Goal: Task Accomplishment & Management: Use online tool/utility

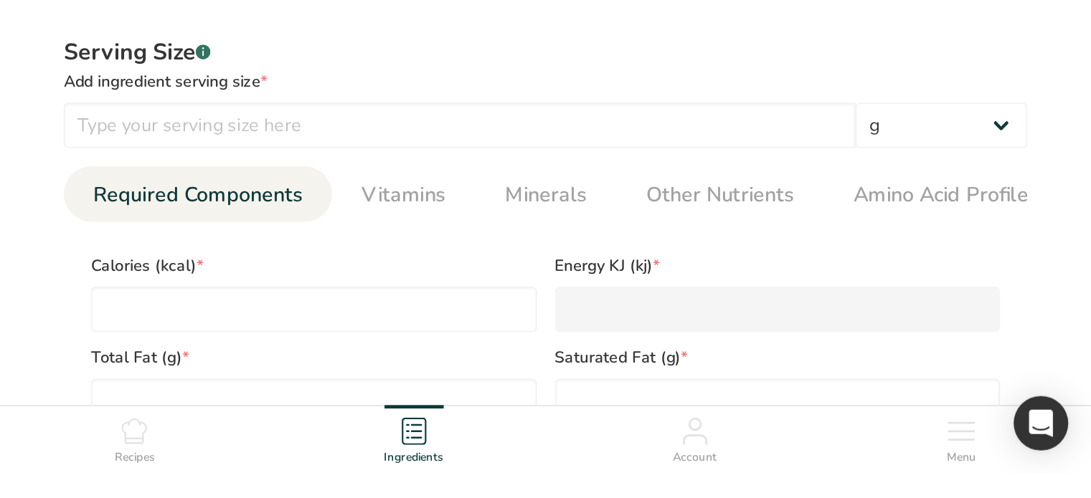
scroll to position [568, 0]
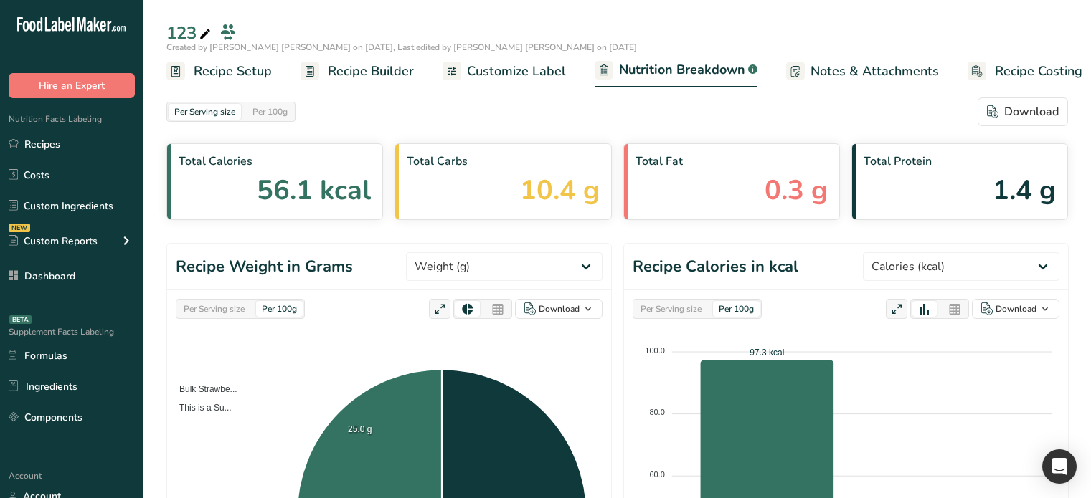
select select "Calories"
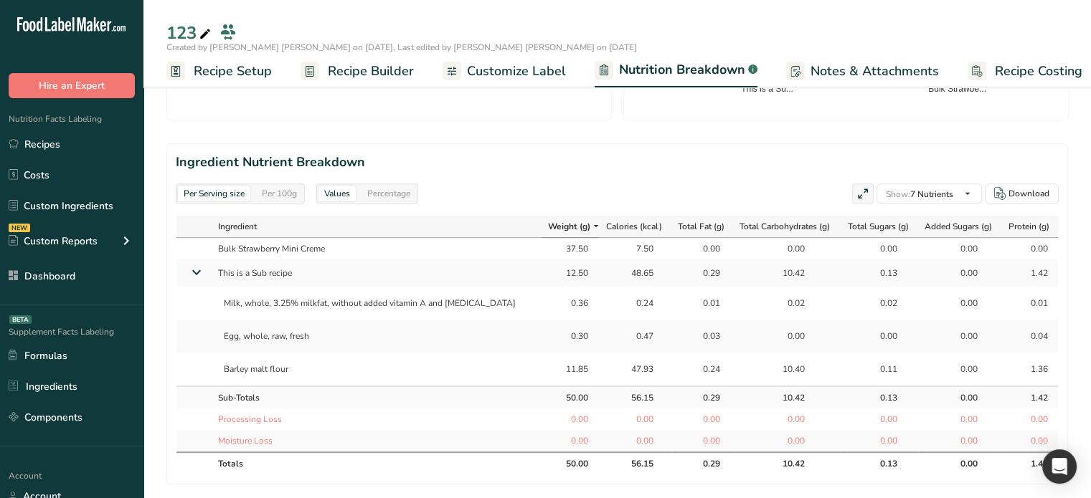
scroll to position [588, 0]
click at [473, 77] on span "Customize Label" at bounding box center [516, 71] width 99 height 19
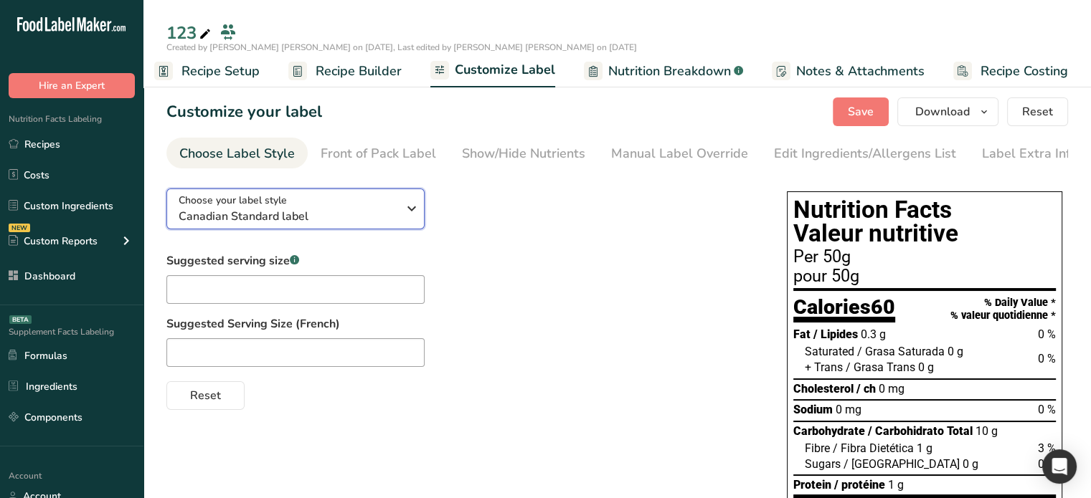
click at [404, 216] on icon "button" at bounding box center [411, 209] width 17 height 26
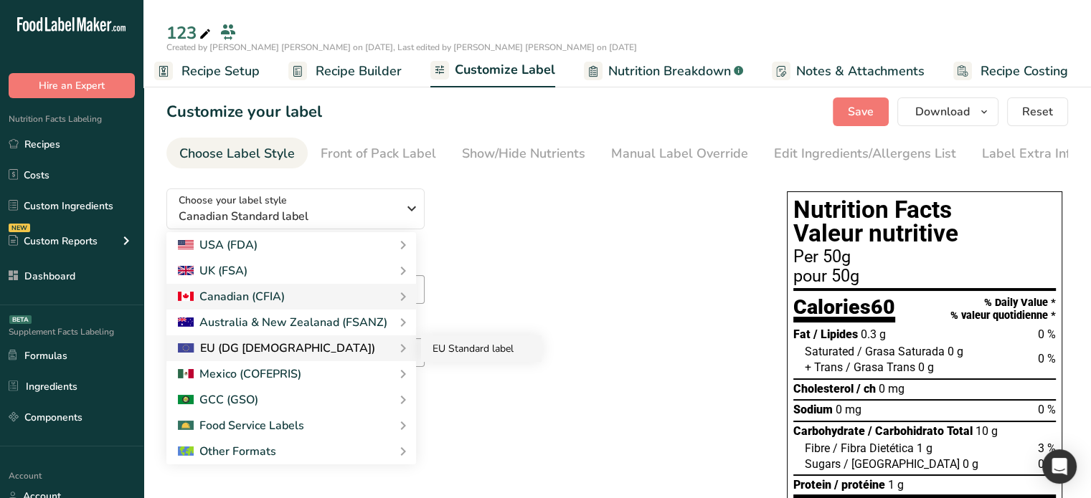
click at [450, 357] on link "EU Standard label" at bounding box center [481, 349] width 120 height 27
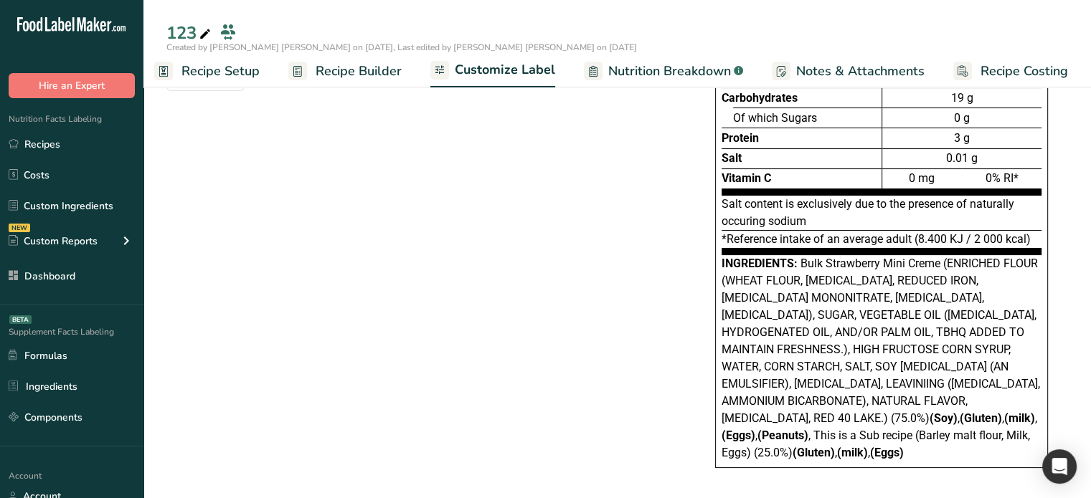
scroll to position [229, 0]
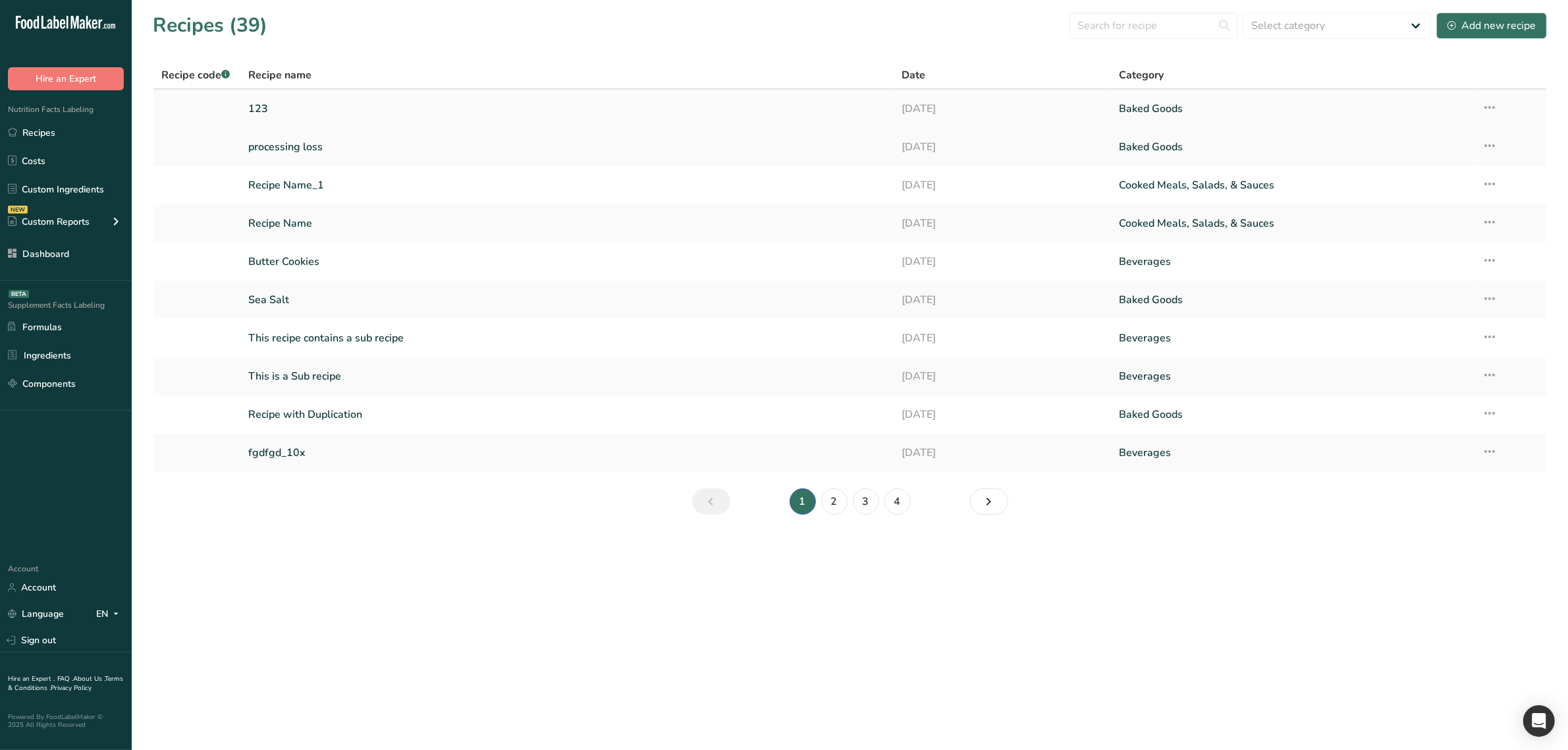
click at [306, 119] on link "123" at bounding box center [566, 108] width 637 height 28
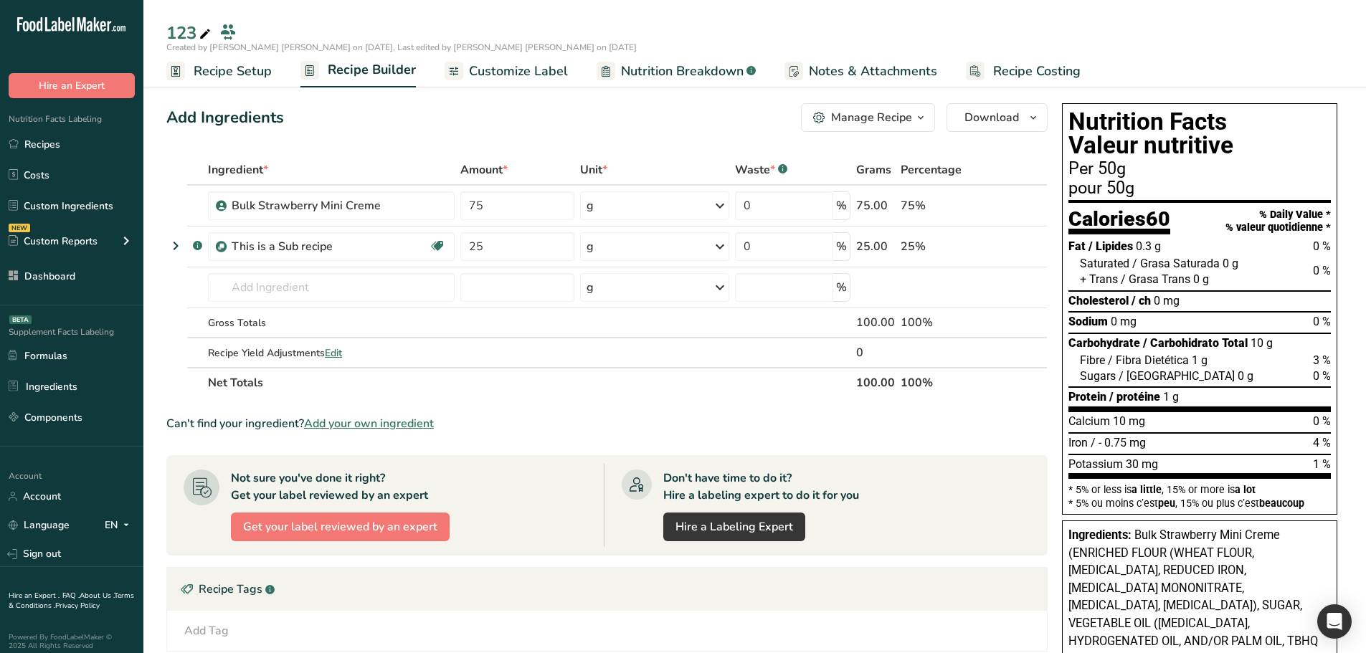
click at [503, 72] on span "Customize Label" at bounding box center [518, 71] width 99 height 19
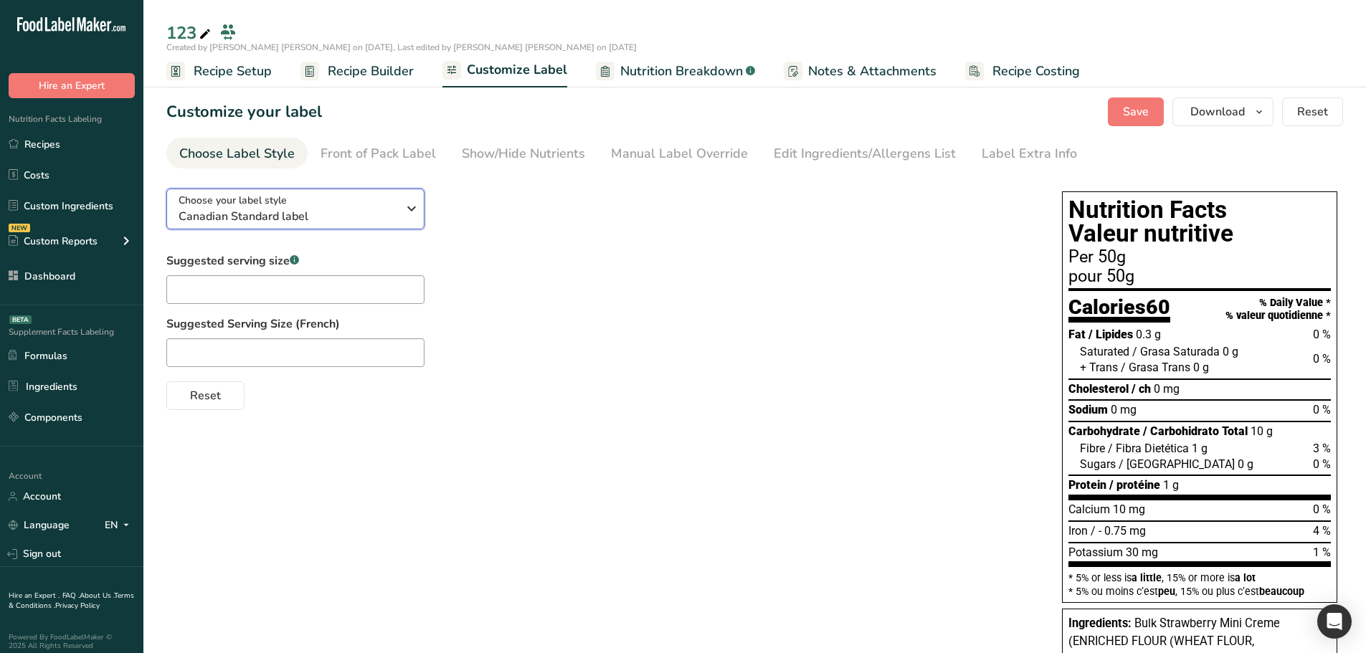
click at [374, 211] on span "Canadian Standard label" at bounding box center [288, 216] width 219 height 17
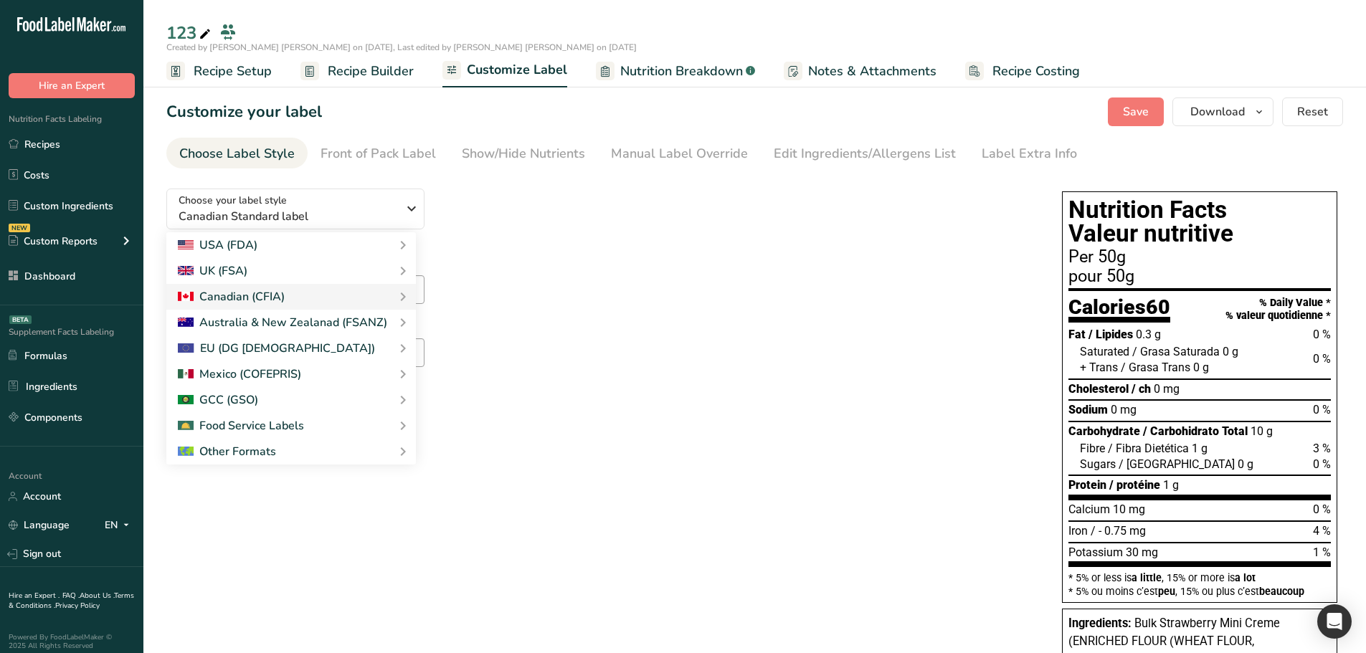
drag, startPoint x: 435, startPoint y: 349, endPoint x: 932, endPoint y: 407, distance: 499.7
click at [0, 0] on link "EU Standard label" at bounding box center [0, 0] width 0 height 0
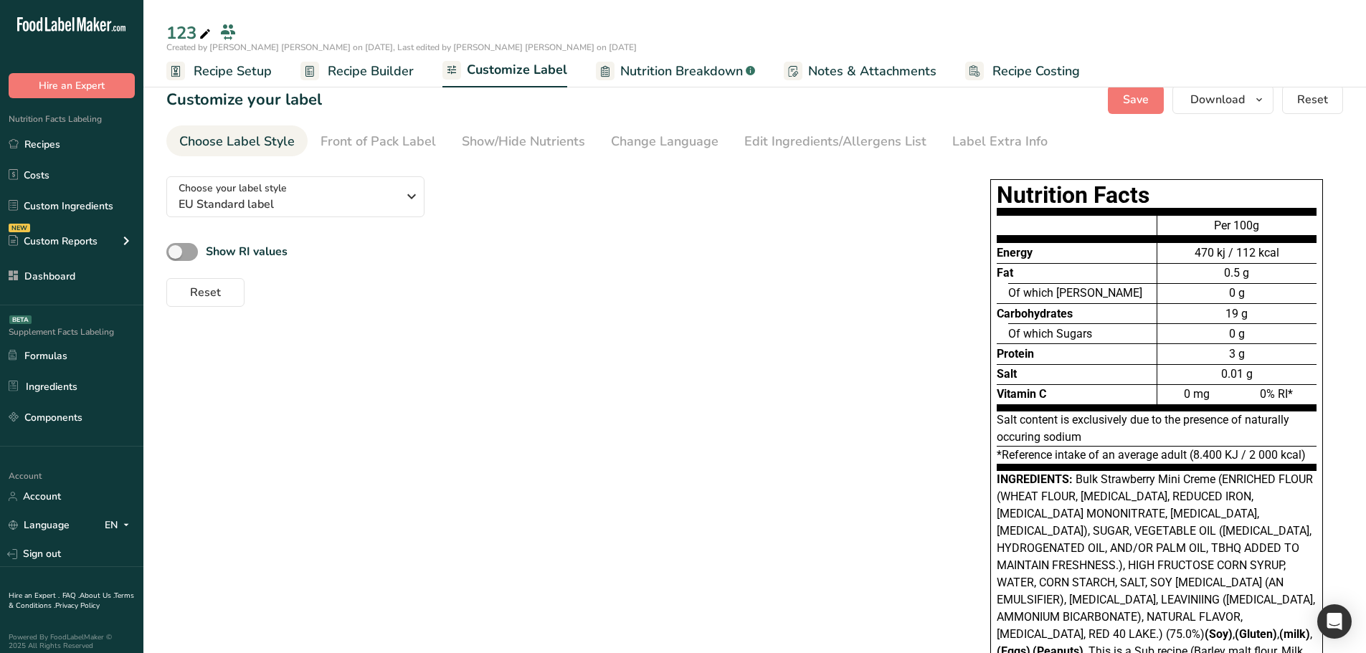
scroll to position [6, 0]
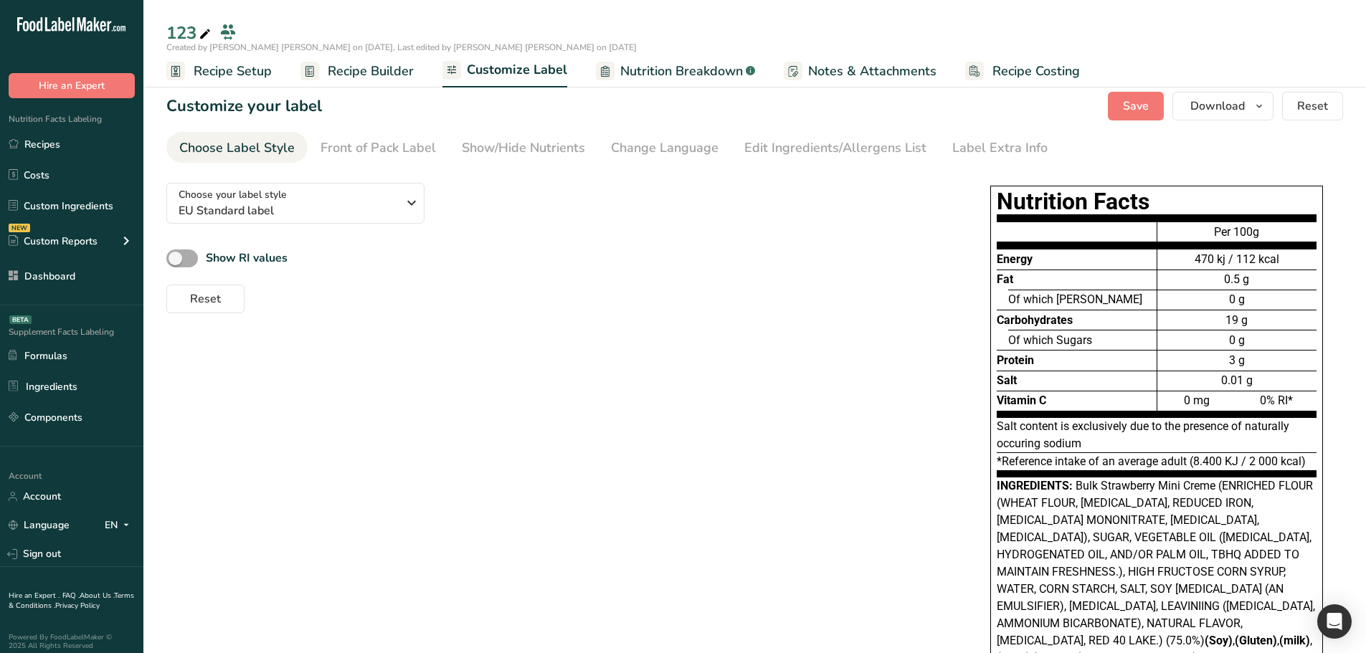
click at [189, 262] on span at bounding box center [182, 259] width 32 height 18
click at [176, 262] on input "Show RI values" at bounding box center [170, 258] width 9 height 9
click at [189, 262] on span at bounding box center [182, 259] width 32 height 18
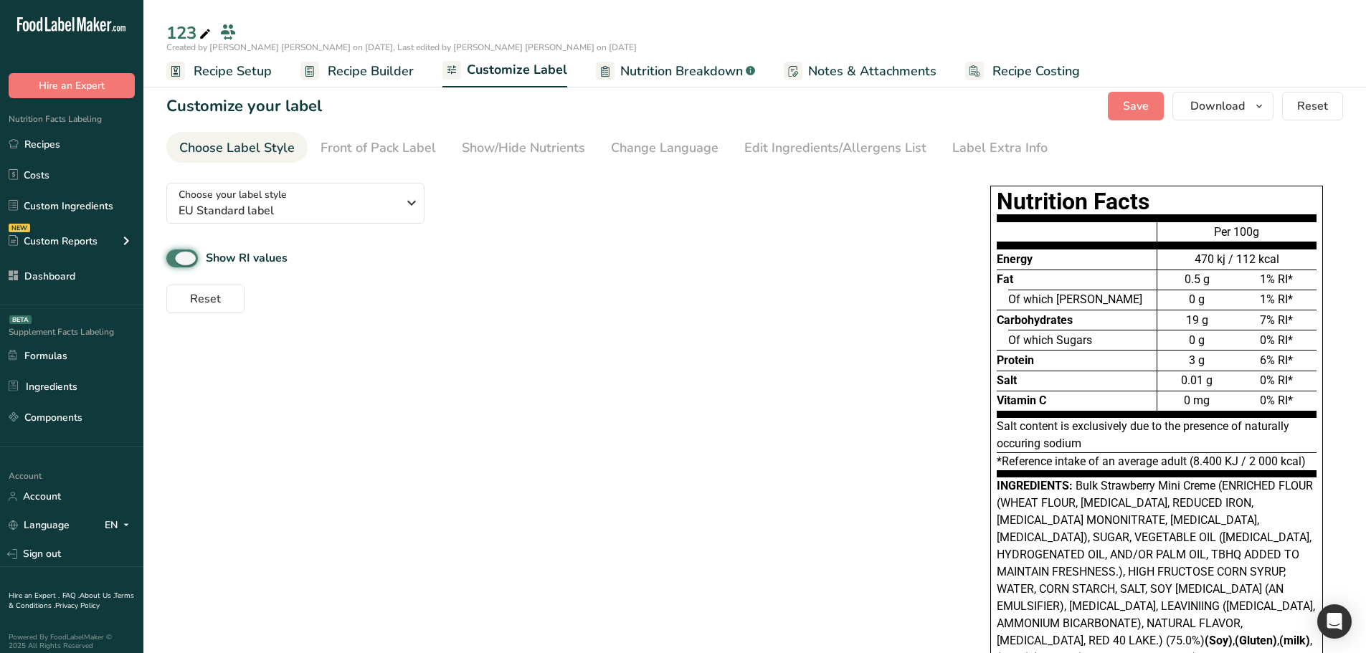
click at [176, 262] on input "Show RI values" at bounding box center [170, 258] width 9 height 9
checkbox input "false"
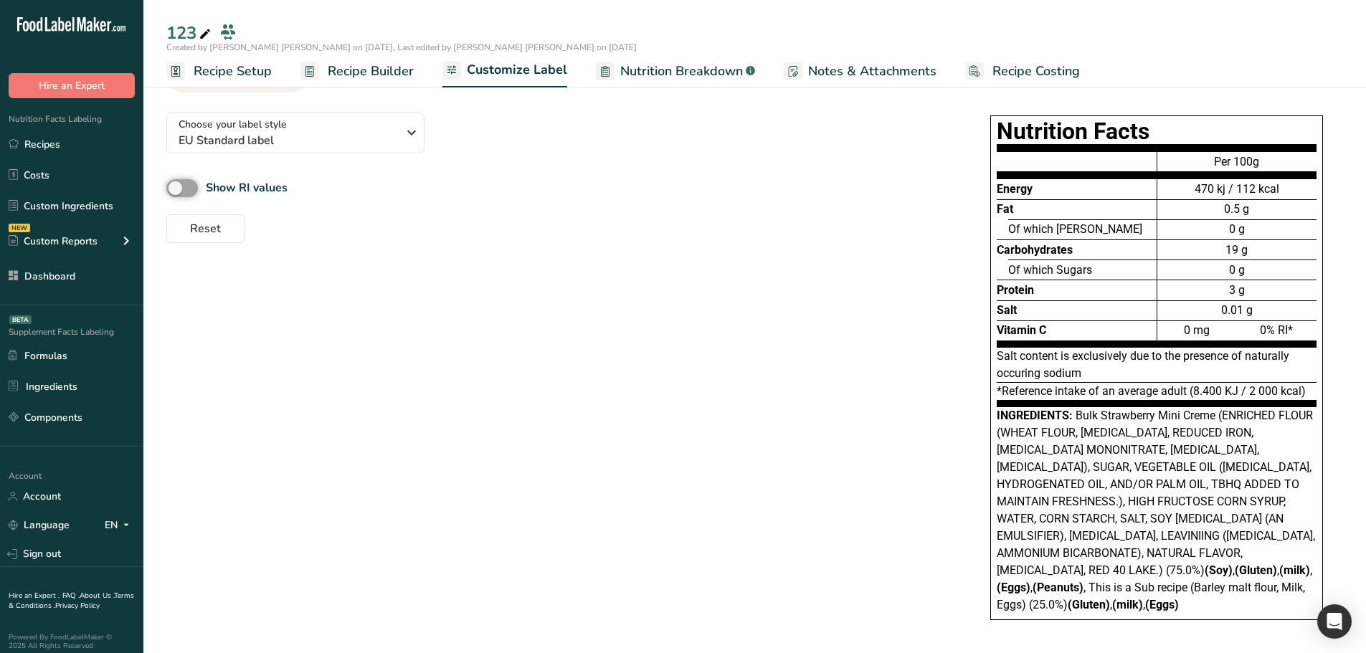
scroll to position [77, 0]
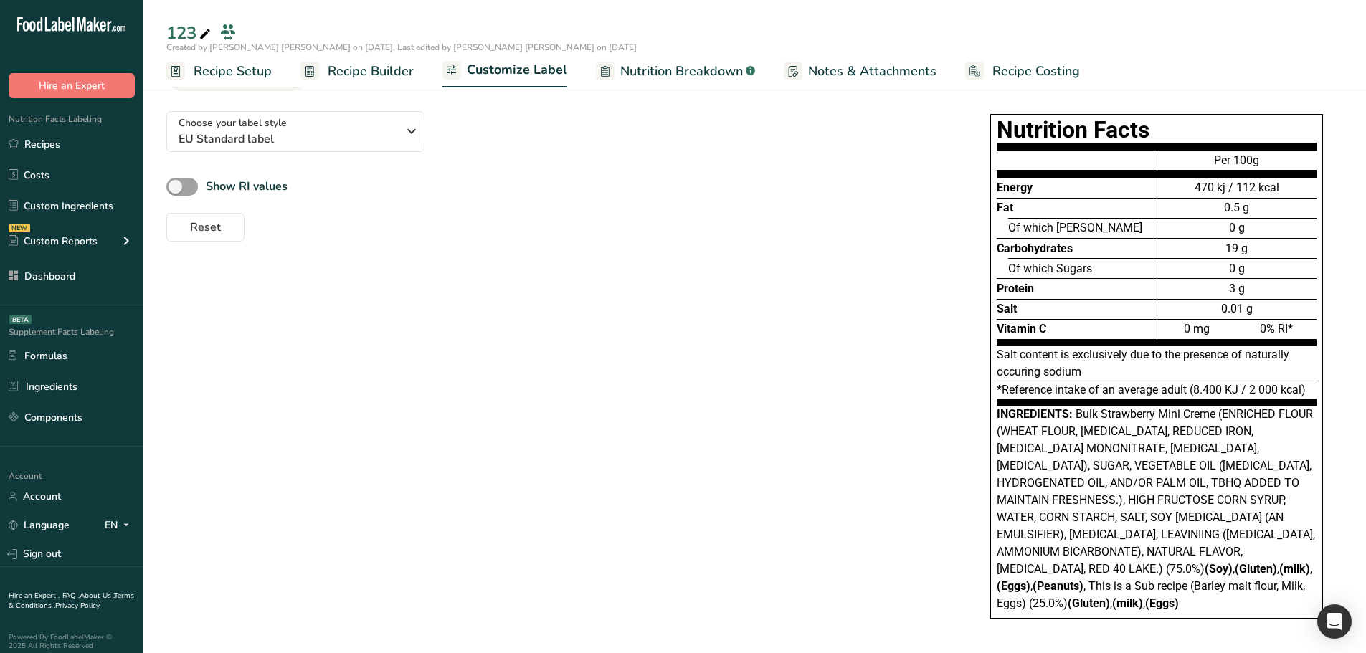
click at [850, 510] on div "Choose your label style EU Standard label USA (FDA) Standard FDA label Tabular …" at bounding box center [754, 374] width 1177 height 548
